Goal: Transaction & Acquisition: Purchase product/service

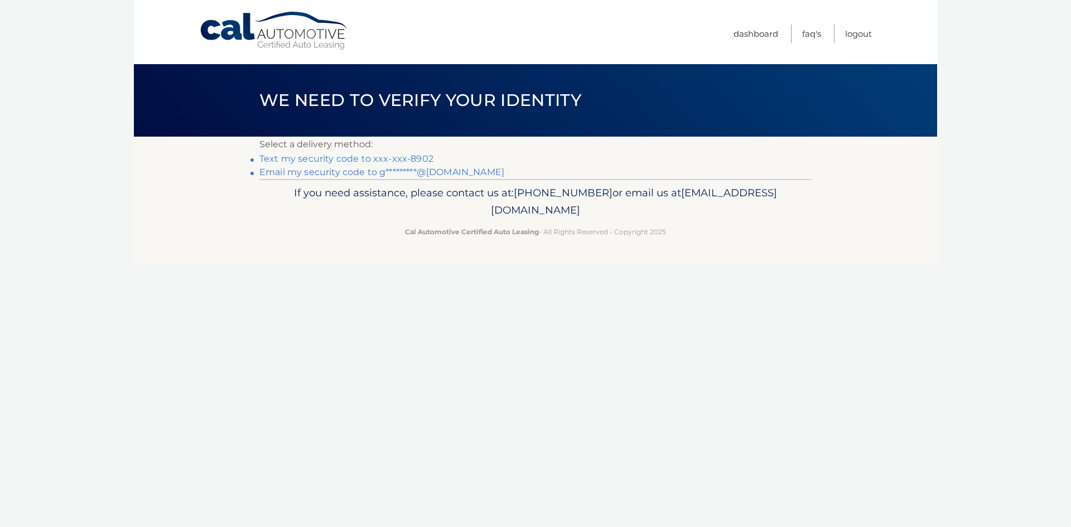
click at [420, 159] on link "Text my security code to xxx-xxx-8902" at bounding box center [346, 158] width 174 height 11
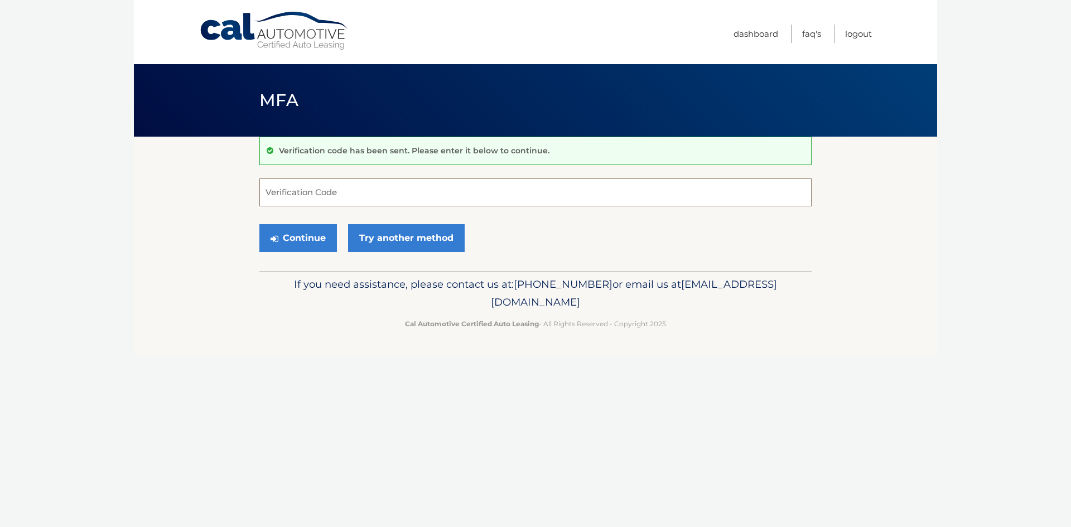
click at [317, 189] on input "Verification Code" at bounding box center [535, 192] width 552 height 28
type input "794794"
click at [301, 245] on button "Continue" at bounding box center [298, 238] width 78 height 28
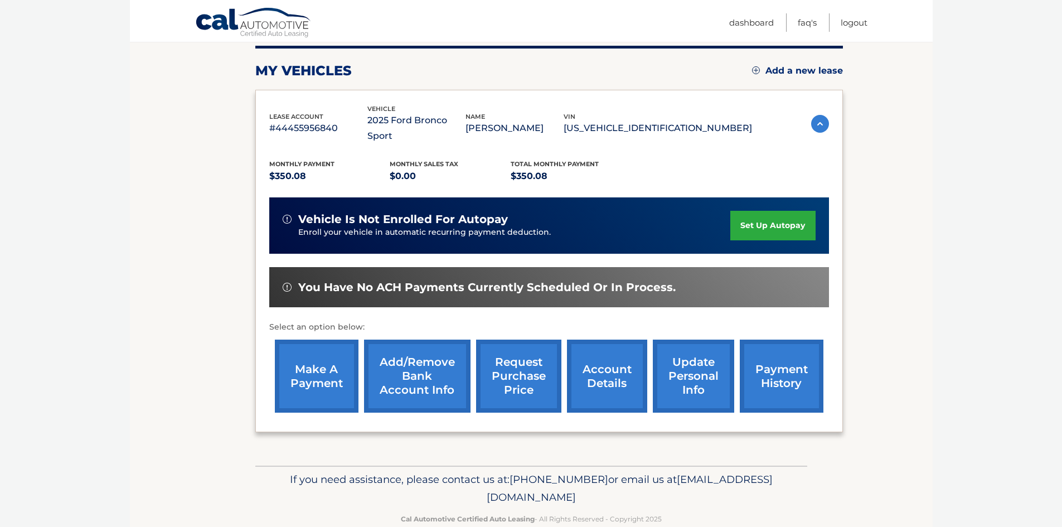
scroll to position [149, 0]
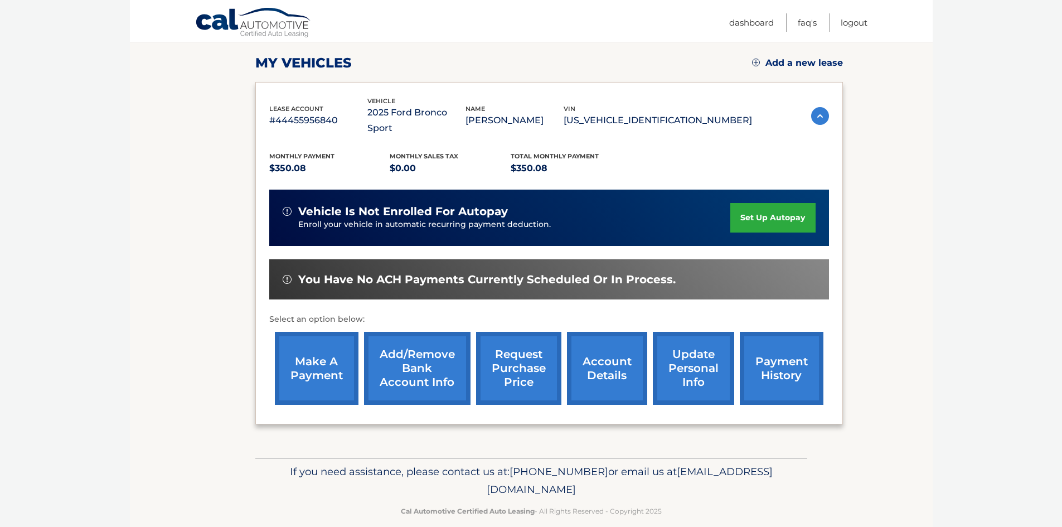
click at [318, 352] on link "make a payment" at bounding box center [317, 368] width 84 height 73
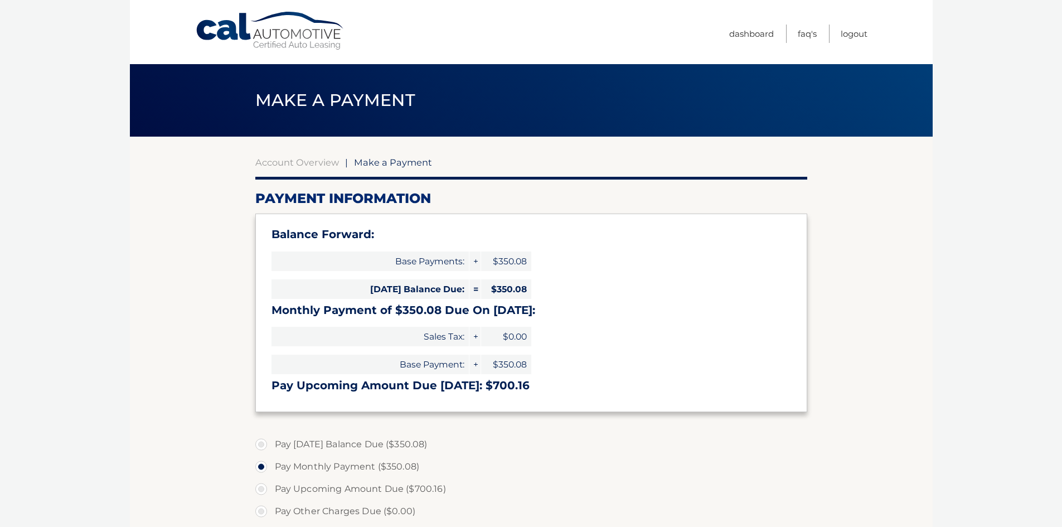
select select "OTg3Yjg5YTctMDZkZi00NTYzLTg5NGYtN2ZkOTlkNWM2YzJl"
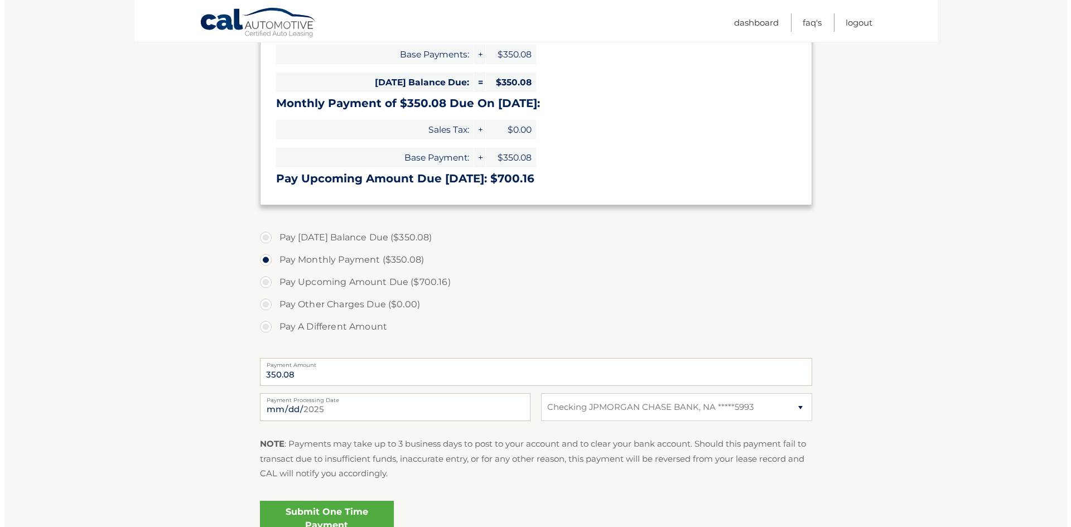
scroll to position [317, 0]
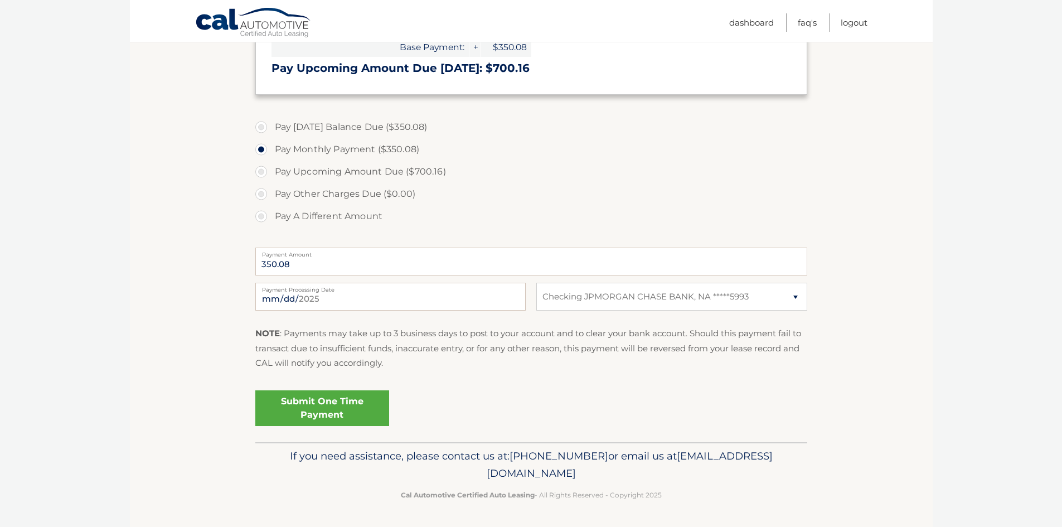
click at [331, 408] on link "Submit One Time Payment" at bounding box center [322, 408] width 134 height 36
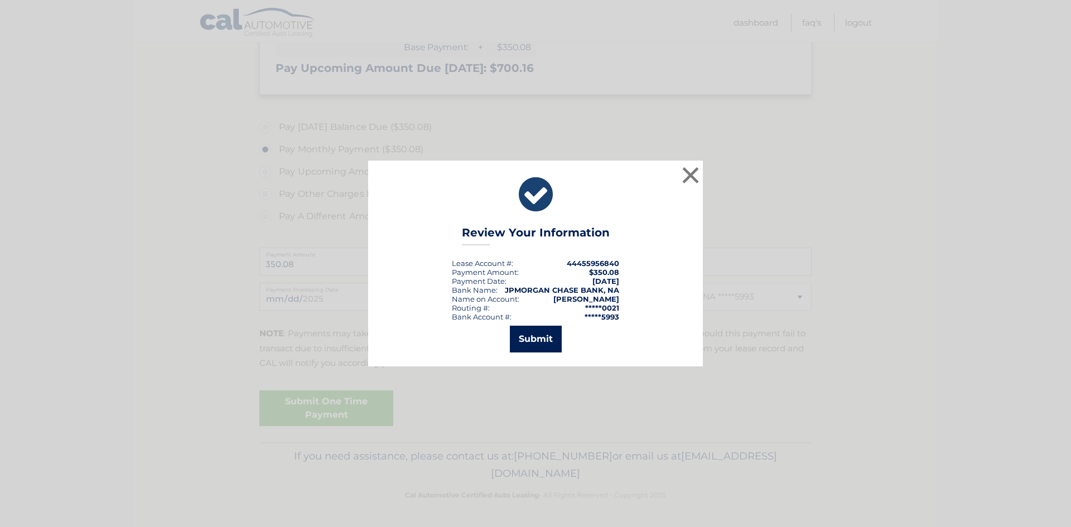
click at [540, 335] on button "Submit" at bounding box center [536, 339] width 52 height 27
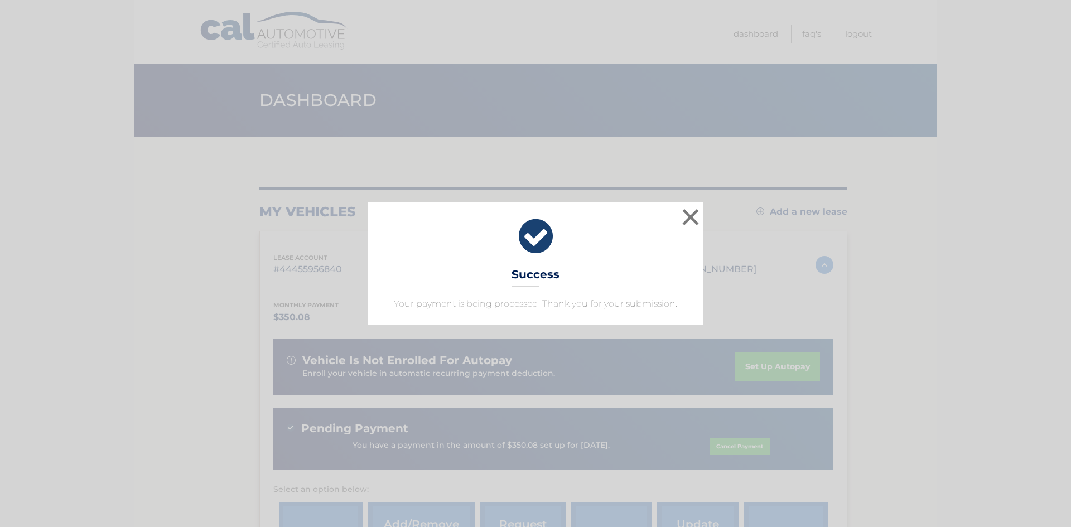
click at [613, 266] on div "× Success Your payment is being processed. Thank you for your submission." at bounding box center [535, 263] width 335 height 122
click at [690, 213] on button "×" at bounding box center [690, 217] width 22 height 22
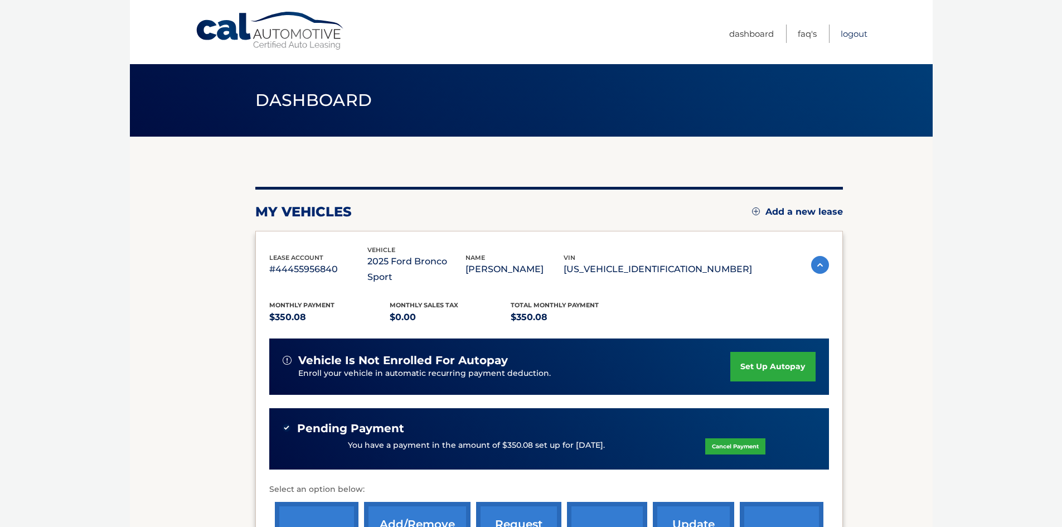
click at [852, 32] on link "Logout" at bounding box center [854, 34] width 27 height 18
